Goal: Navigation & Orientation: Find specific page/section

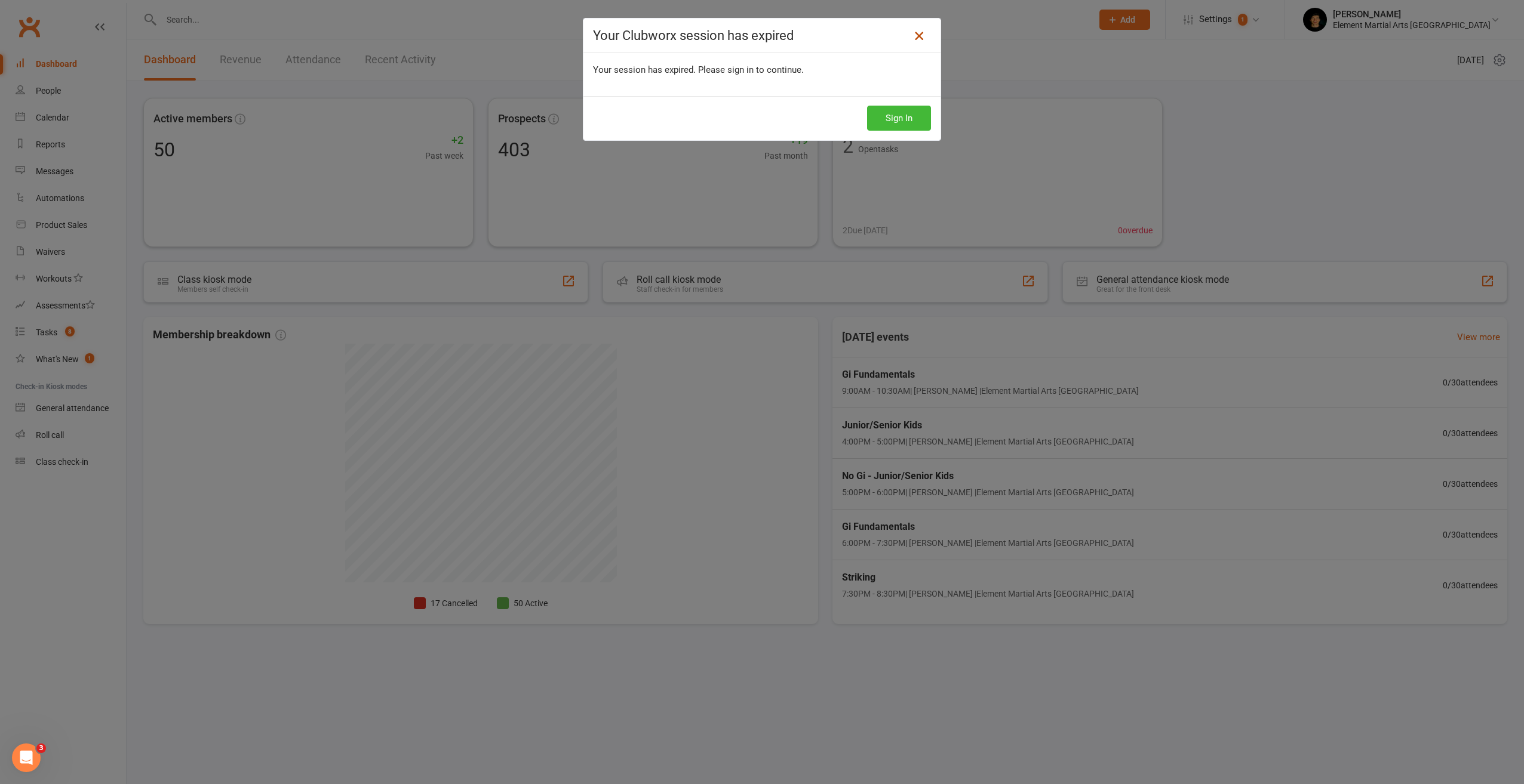
click at [913, 38] on icon at bounding box center [919, 36] width 15 height 15
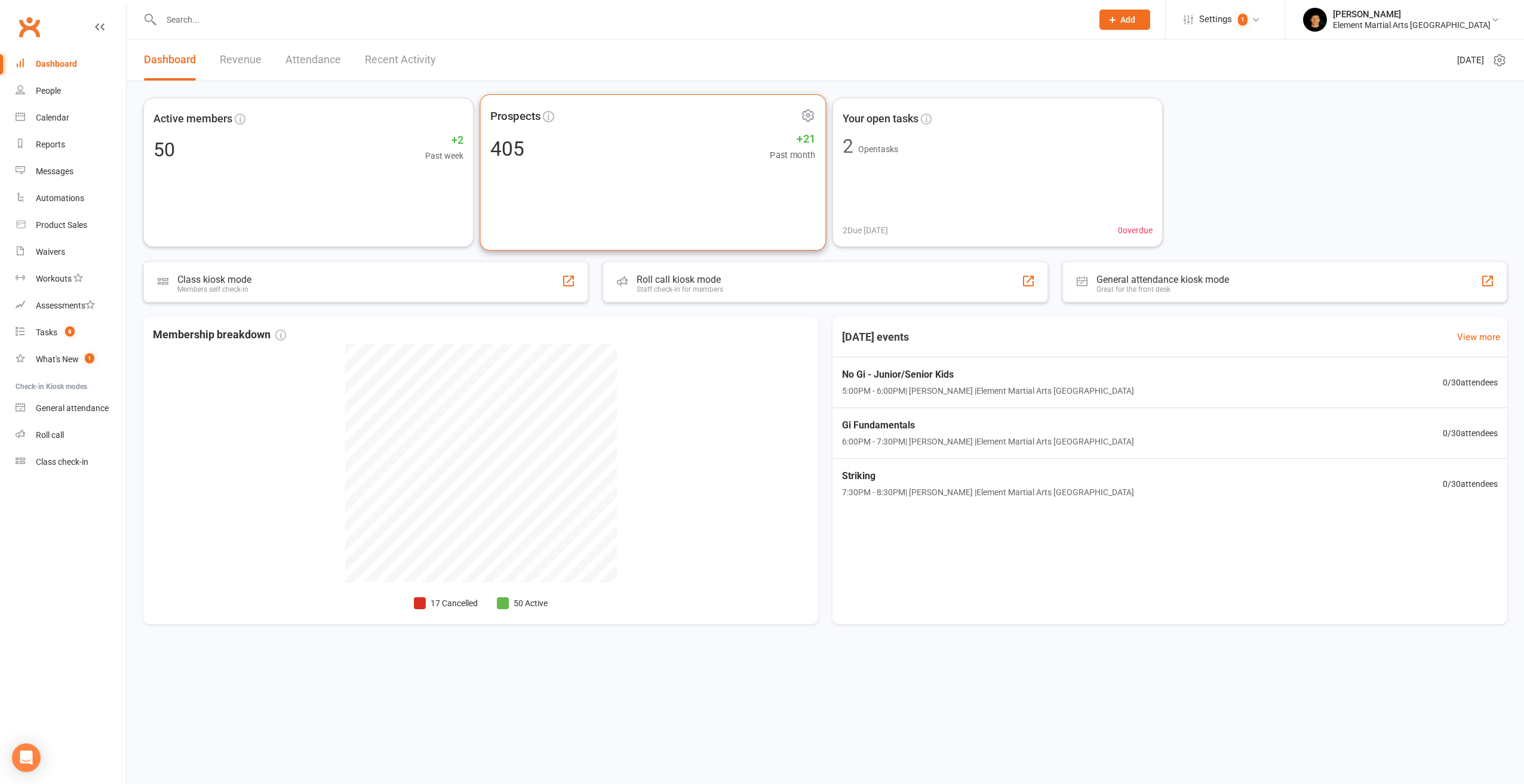
click at [780, 157] on span "Past month" at bounding box center [793, 155] width 46 height 14
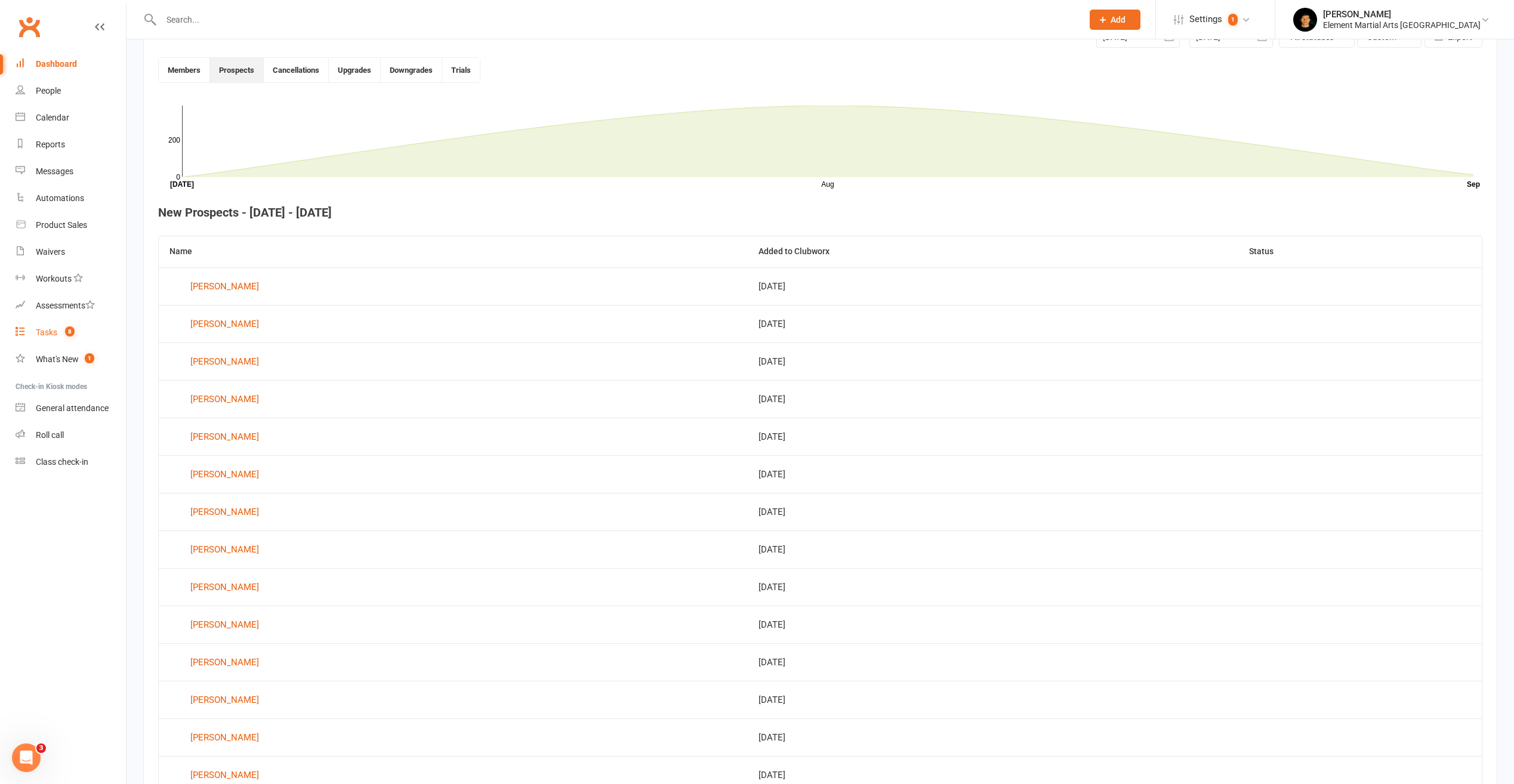
click at [50, 334] on div "Tasks" at bounding box center [46, 332] width 21 height 9
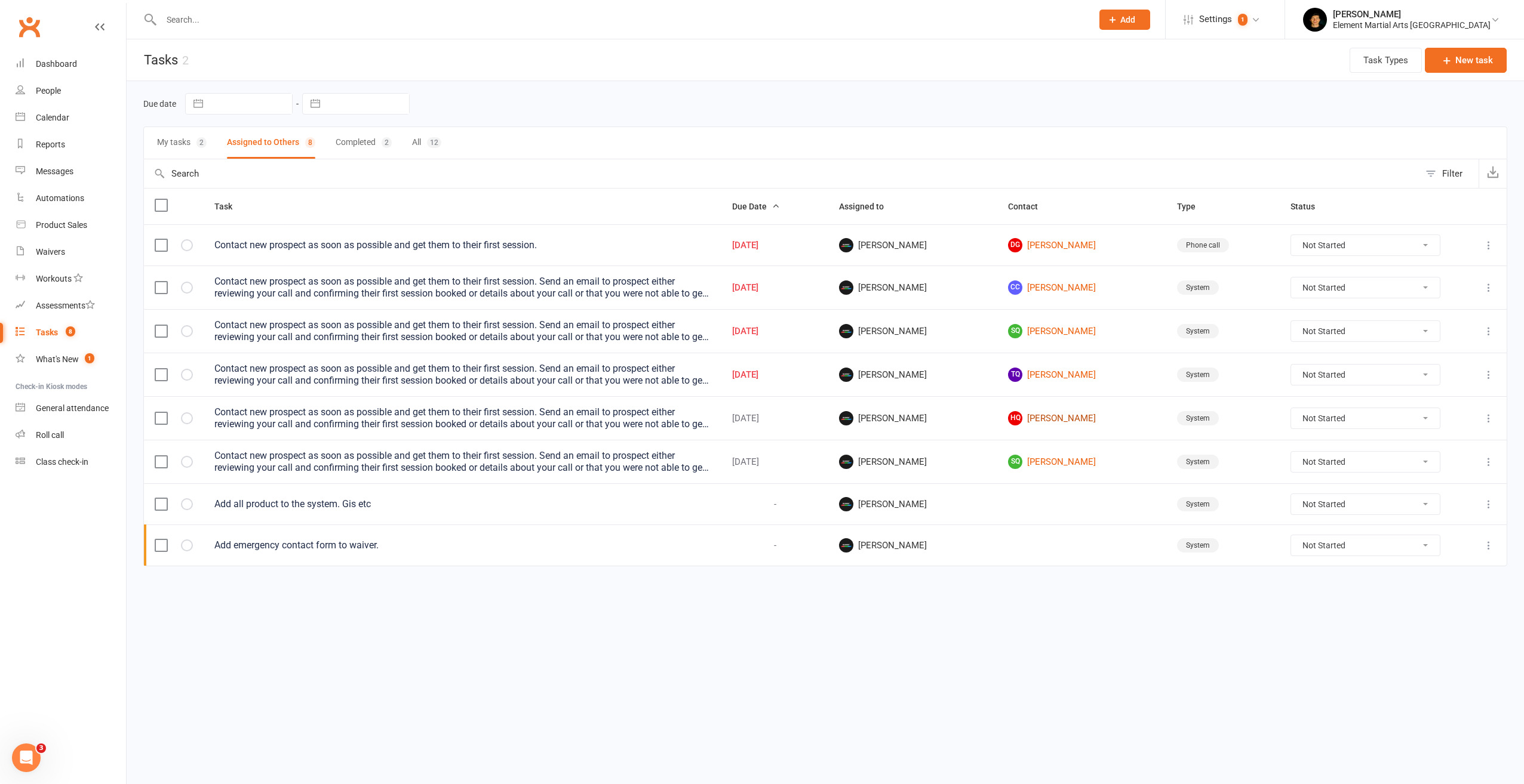
click at [1027, 416] on link "HQ [PERSON_NAME]" at bounding box center [1081, 419] width 148 height 15
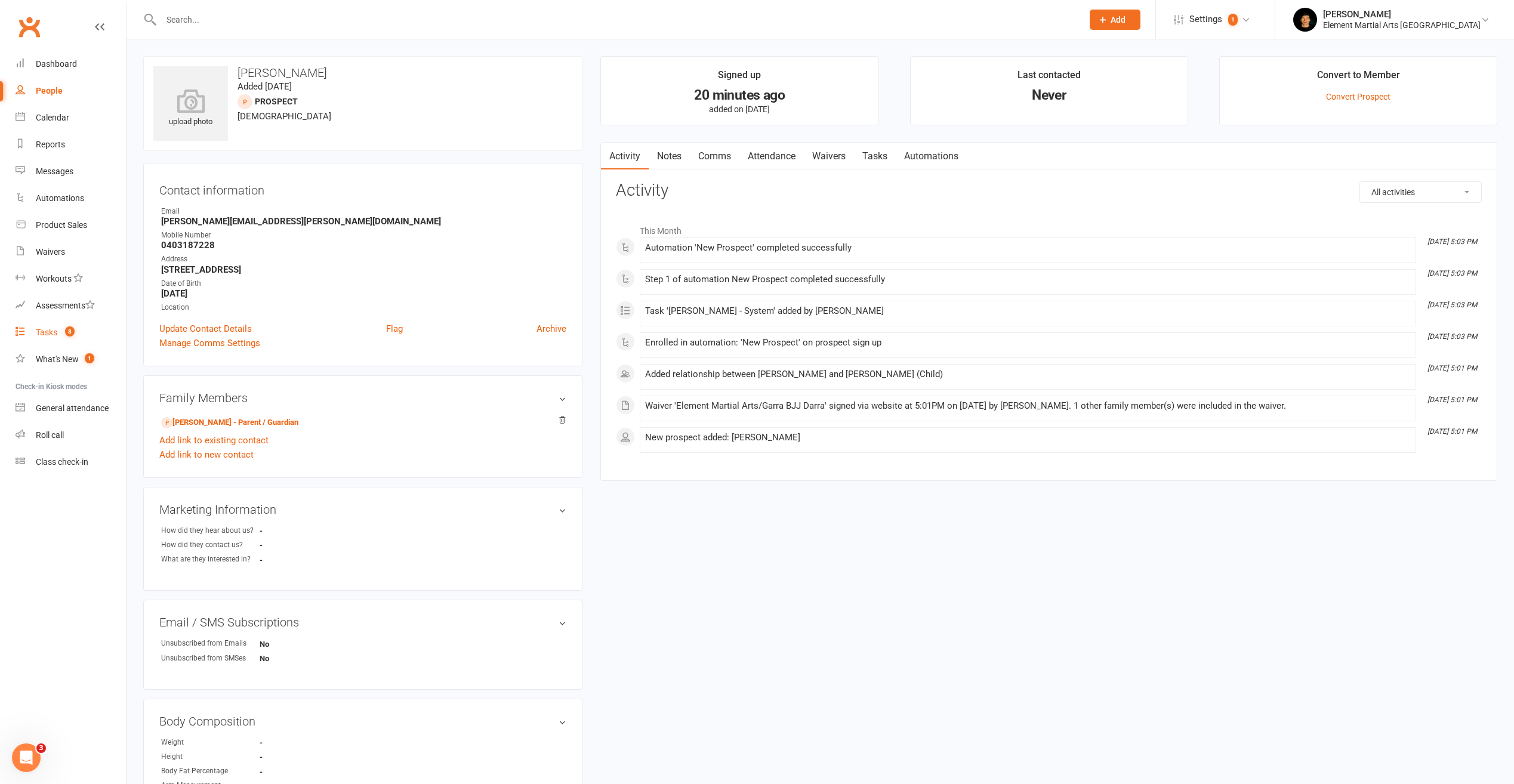
click at [40, 332] on div "Tasks" at bounding box center [46, 332] width 21 height 9
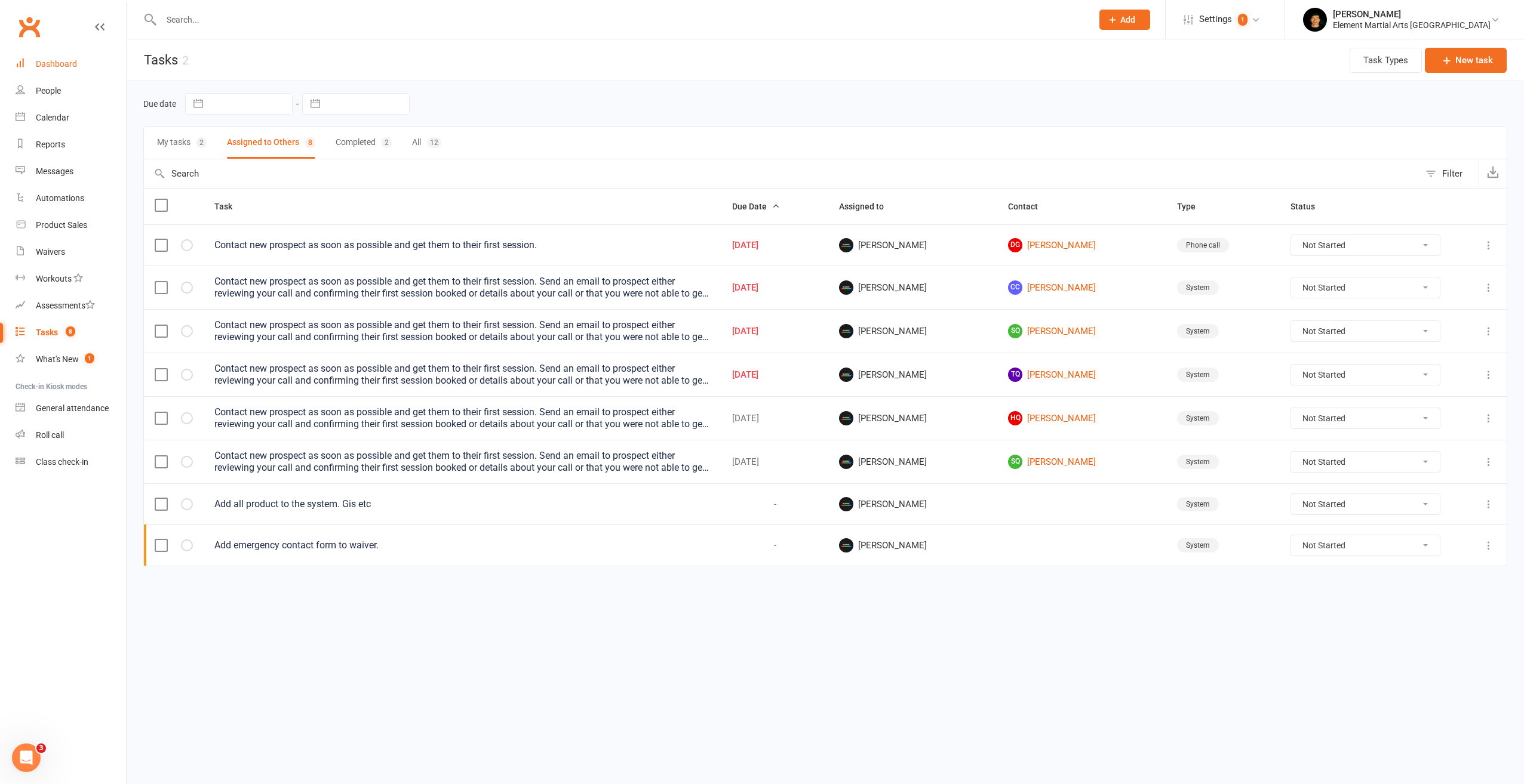
click at [56, 64] on div "Dashboard" at bounding box center [56, 64] width 41 height 9
